Goal: Use online tool/utility

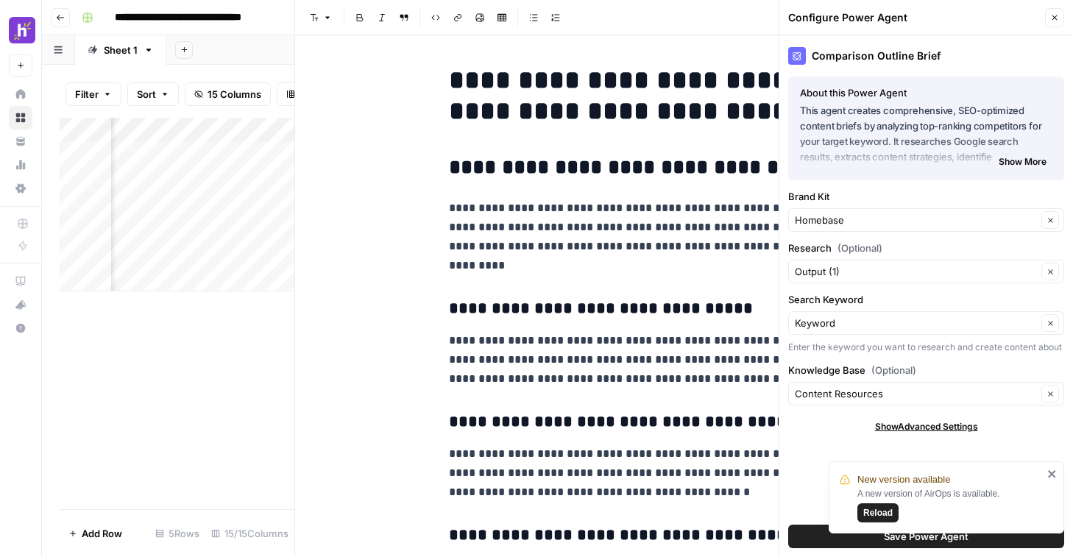
scroll to position [0, 428]
click at [582, 218] on p "**********" at bounding box center [684, 237] width 471 height 77
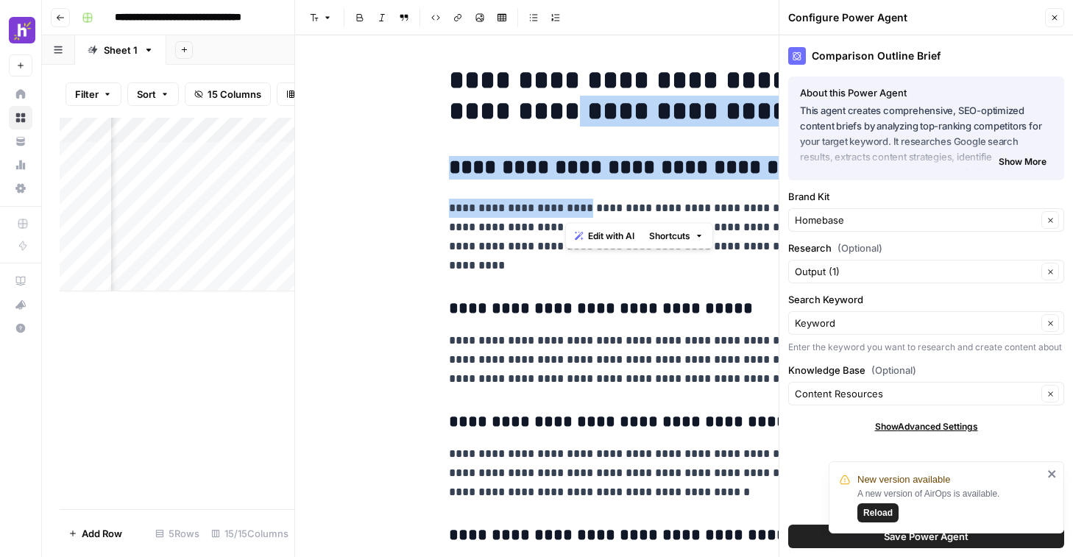
drag, startPoint x: 572, startPoint y: 125, endPoint x: 580, endPoint y: 205, distance: 80.6
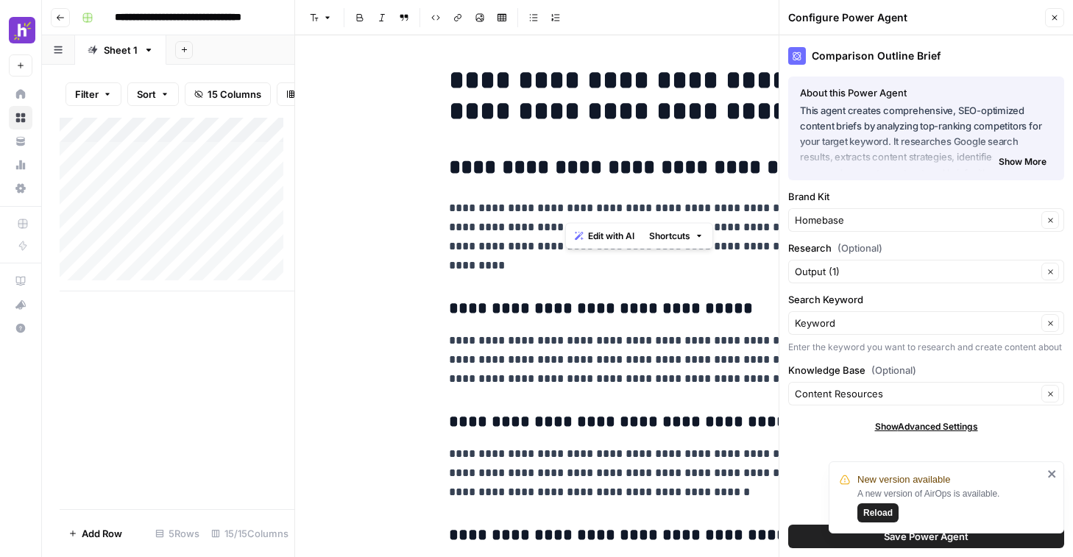
click at [1053, 477] on icon "close" at bounding box center [1052, 474] width 10 height 12
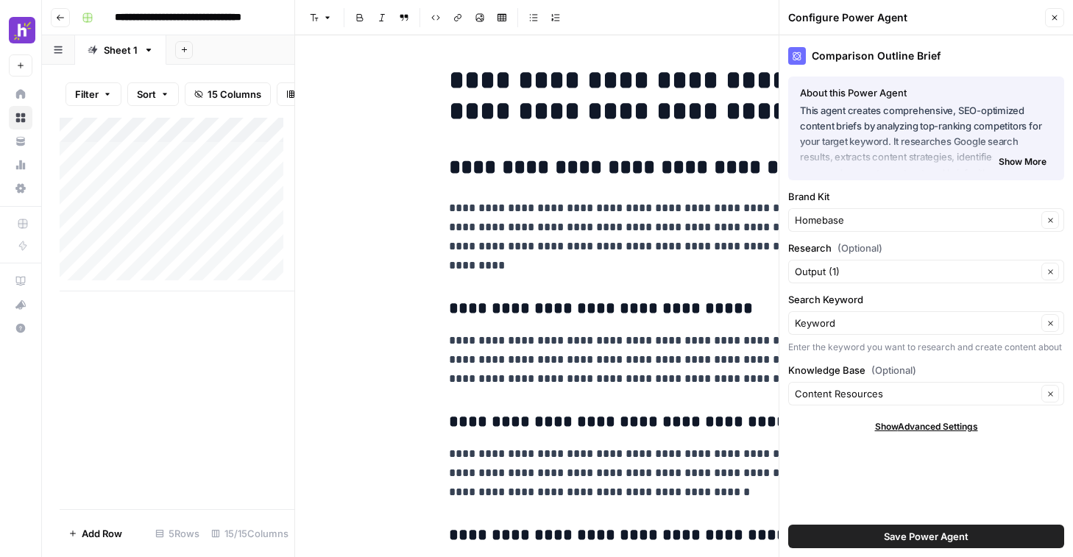
click at [1055, 17] on icon "button" at bounding box center [1054, 17] width 9 height 9
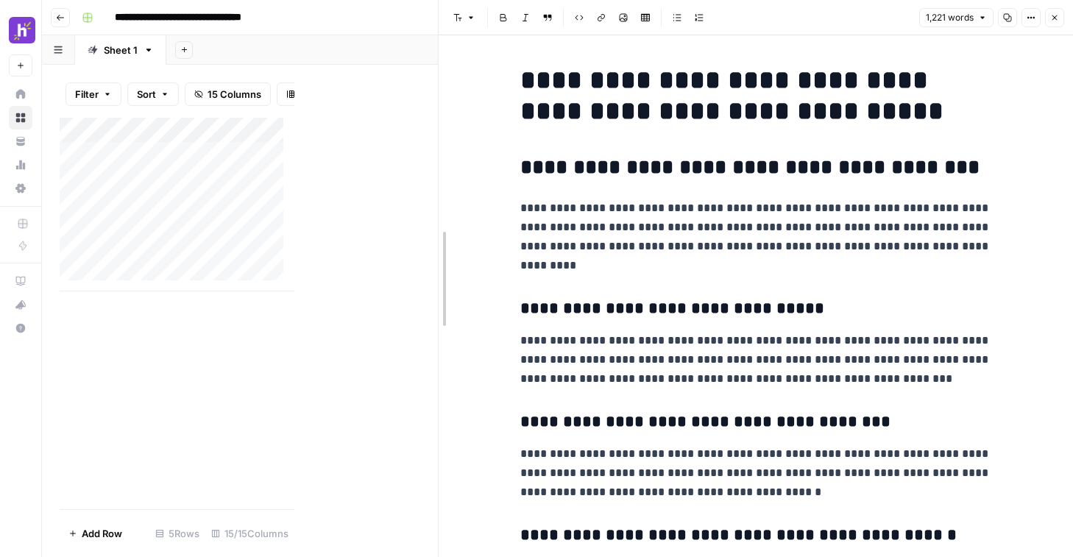
drag, startPoint x: 294, startPoint y: 112, endPoint x: 438, endPoint y: 132, distance: 145.0
